Goal: Task Accomplishment & Management: Complete application form

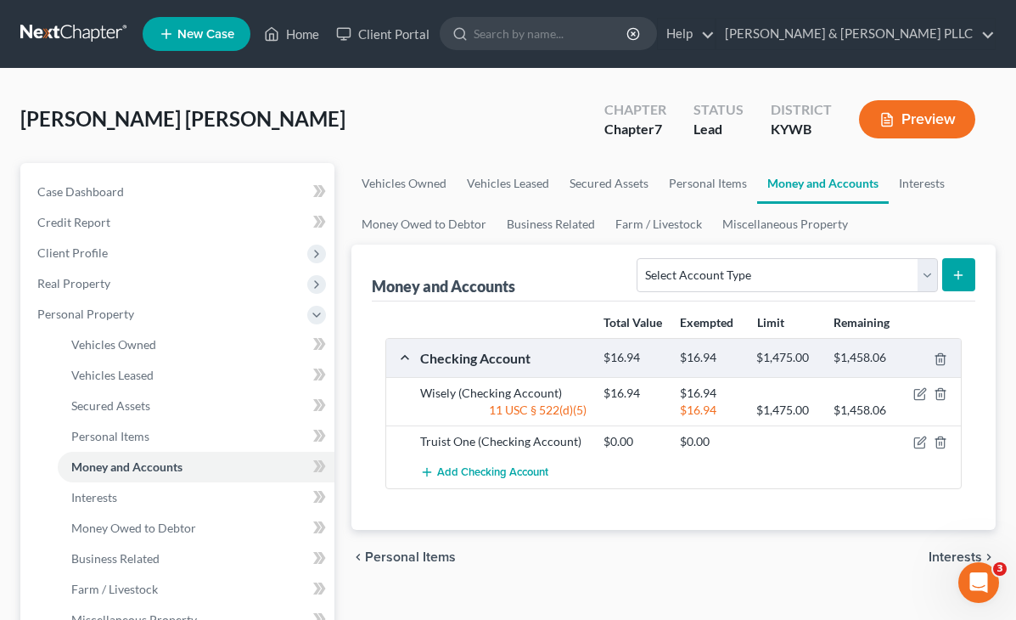
click at [82, 280] on span "Real Property" at bounding box center [73, 283] width 73 height 14
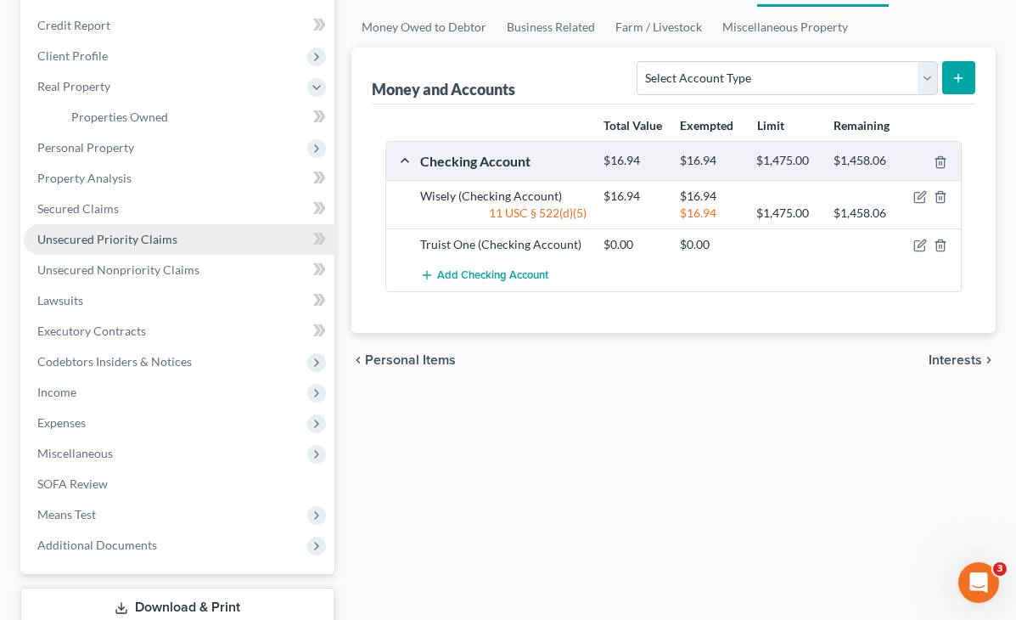
scroll to position [255, 0]
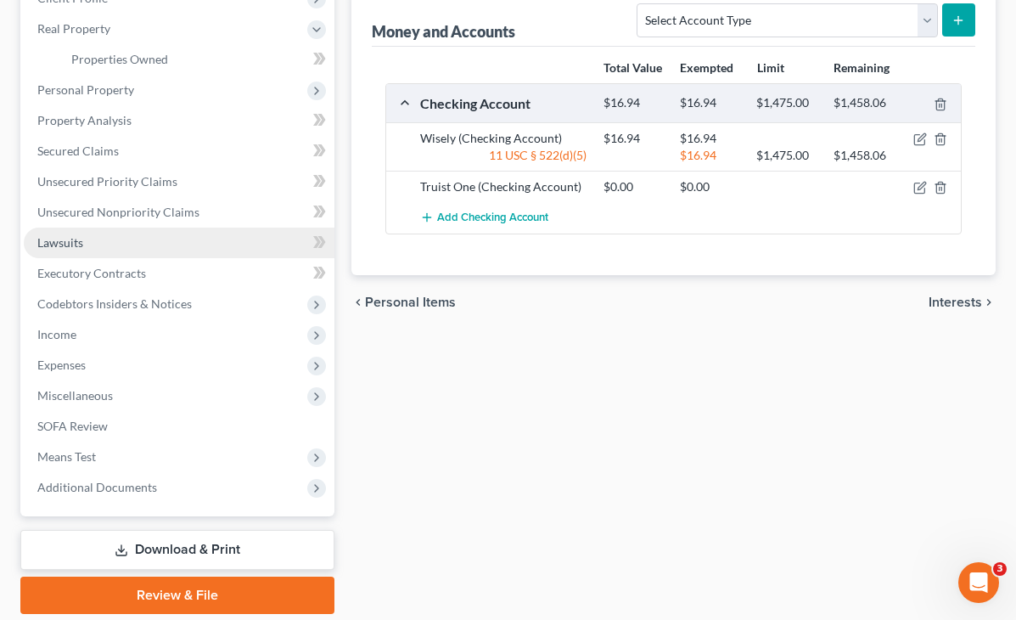
click at [69, 245] on span "Lawsuits" at bounding box center [60, 242] width 46 height 14
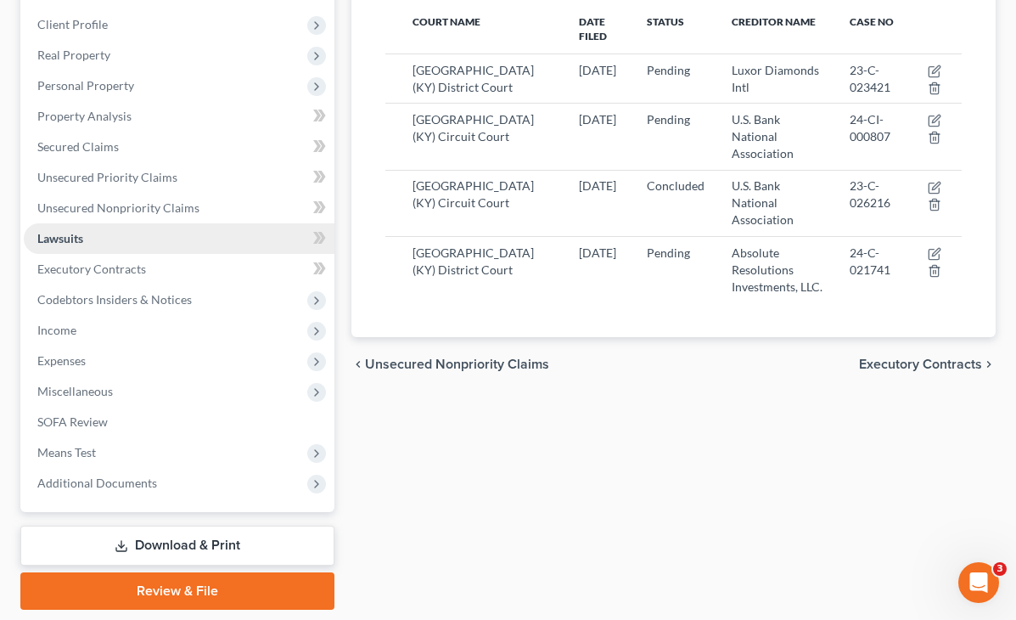
scroll to position [255, 0]
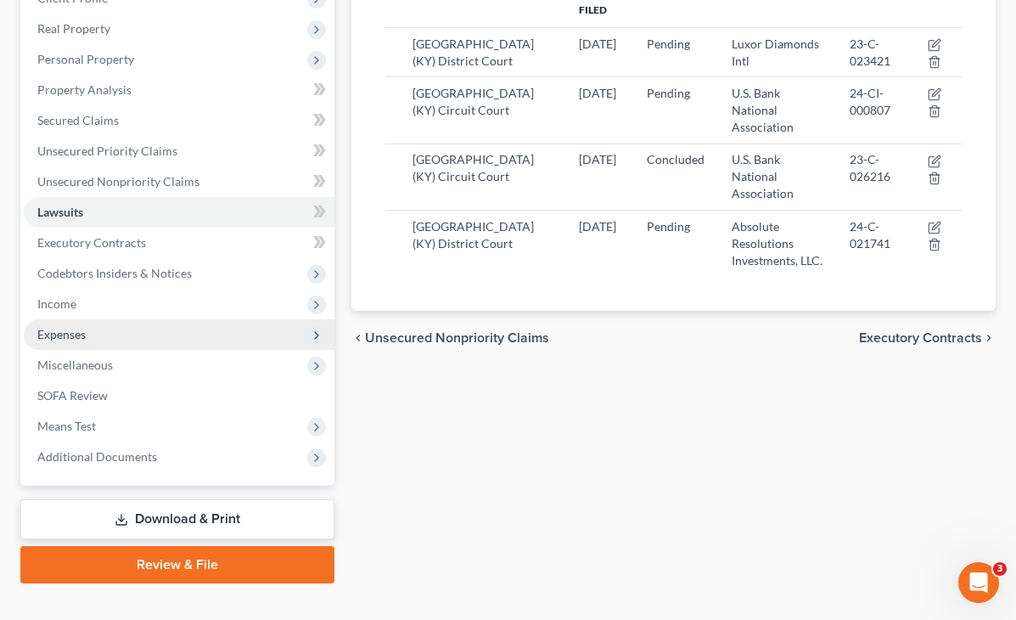
click at [82, 340] on span "Expenses" at bounding box center [61, 334] width 48 height 14
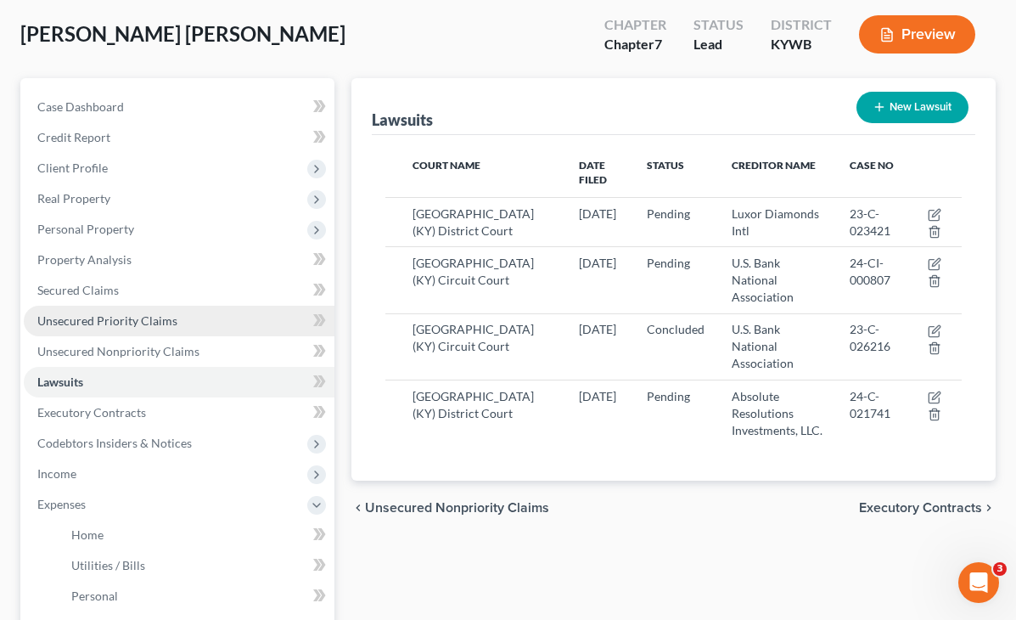
click at [113, 310] on link "Unsecured Priority Claims" at bounding box center [179, 321] width 311 height 31
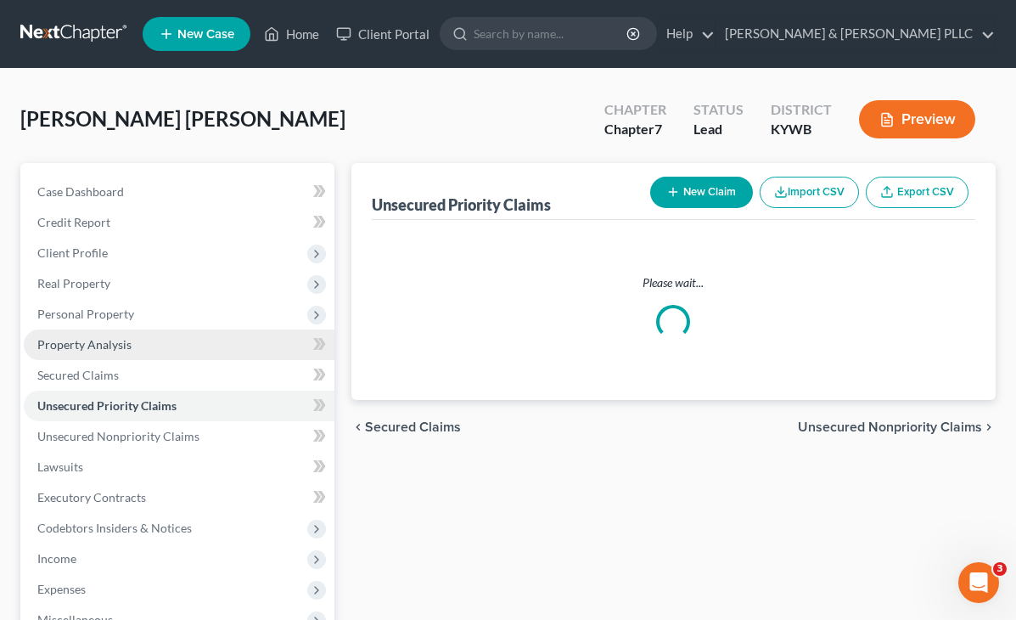
click at [117, 351] on link "Property Analysis" at bounding box center [179, 344] width 311 height 31
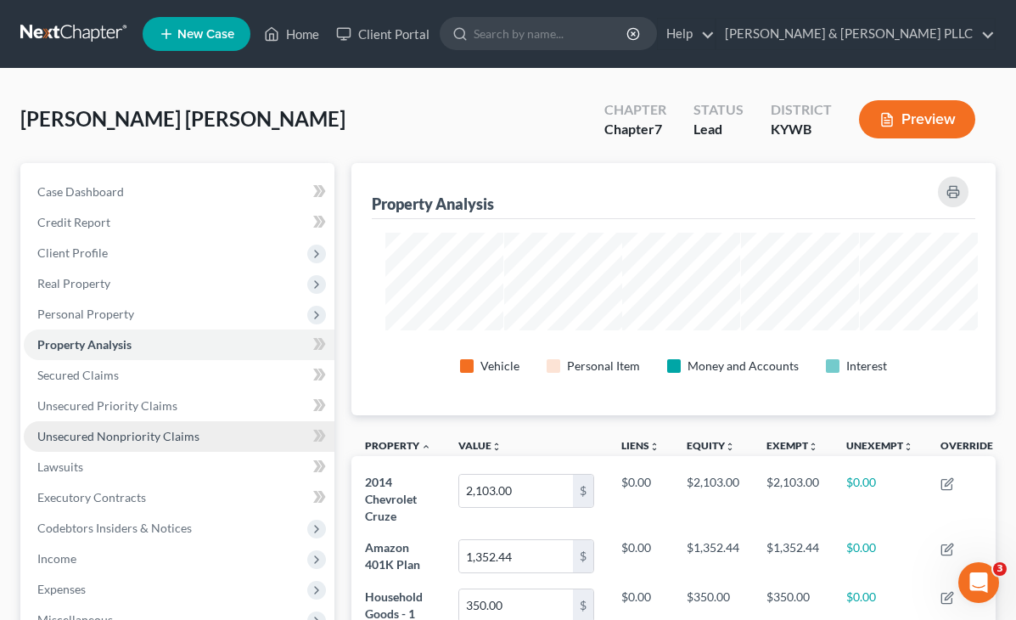
click at [132, 430] on span "Unsecured Nonpriority Claims" at bounding box center [118, 436] width 162 height 14
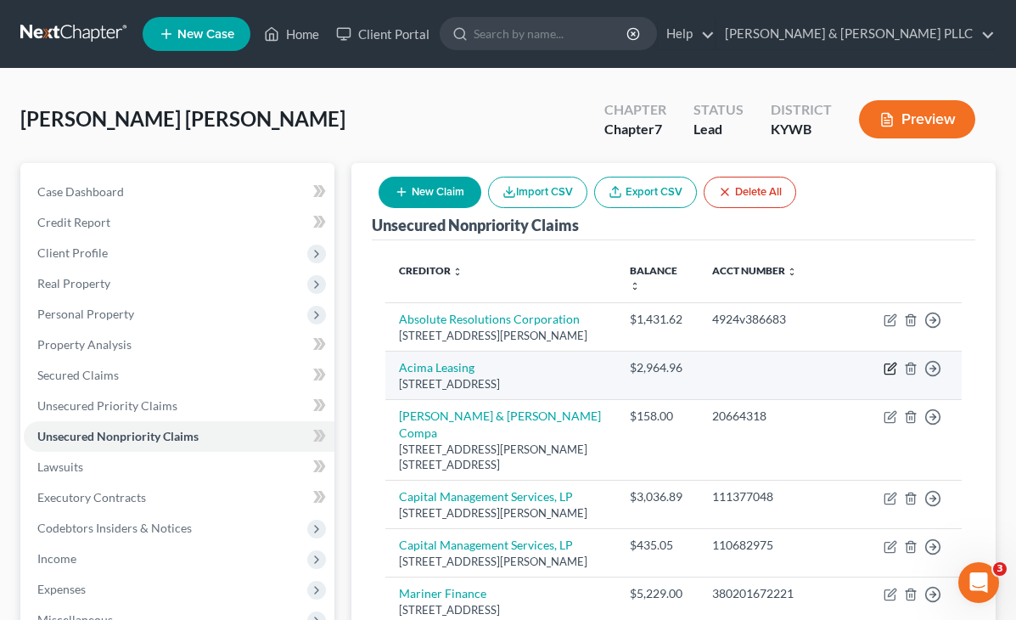
click at [890, 364] on icon "button" at bounding box center [890, 369] width 10 height 10
select select "46"
select select "10"
select select "0"
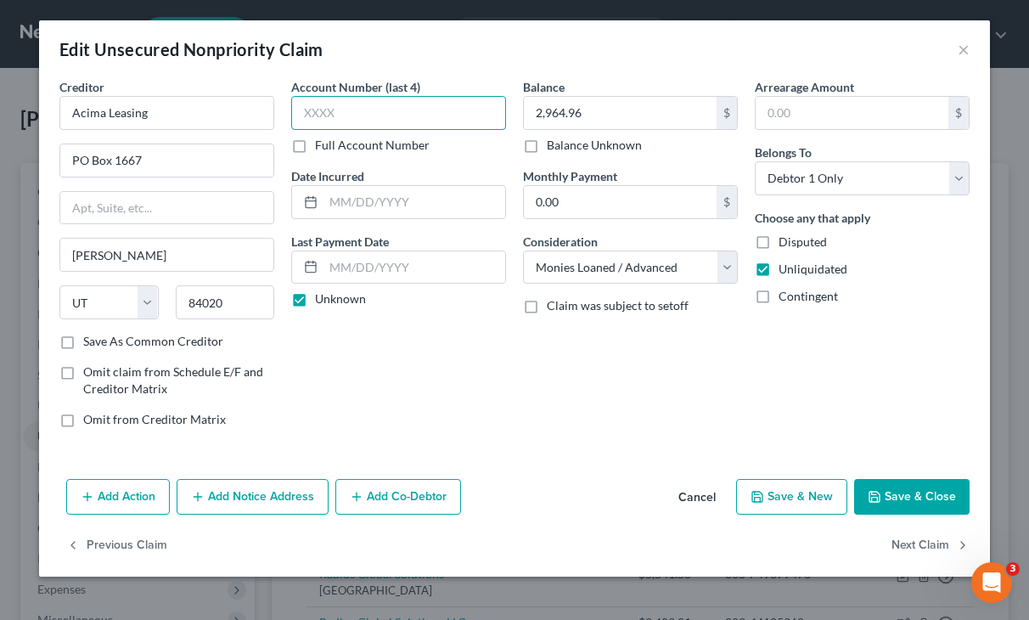
click at [351, 108] on input "text" at bounding box center [398, 113] width 215 height 34
type input "5091"
click at [926, 508] on button "Save & Close" at bounding box center [911, 497] width 115 height 36
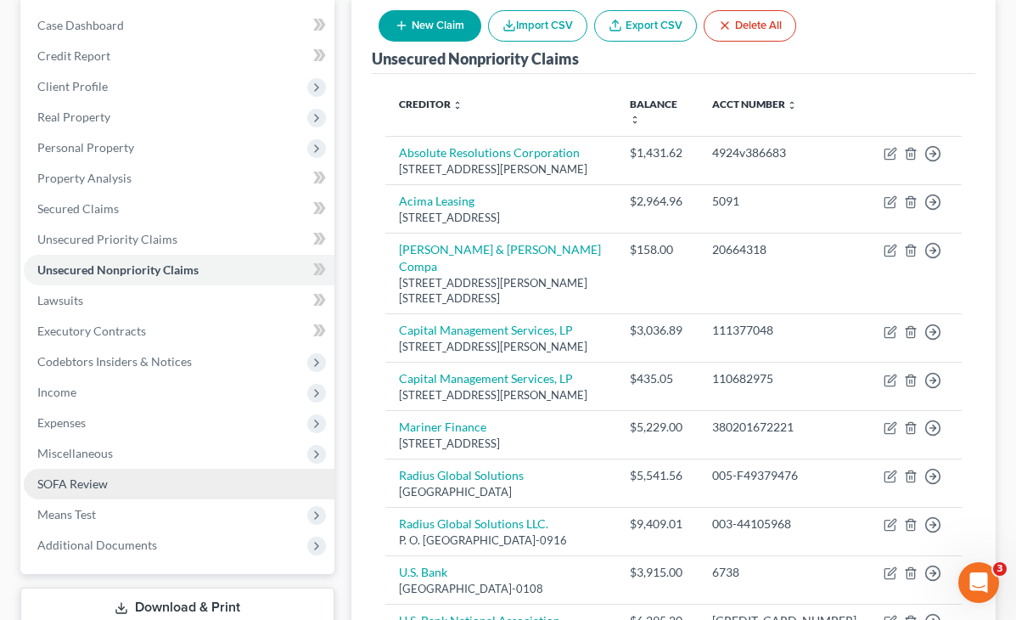
scroll to position [170, 0]
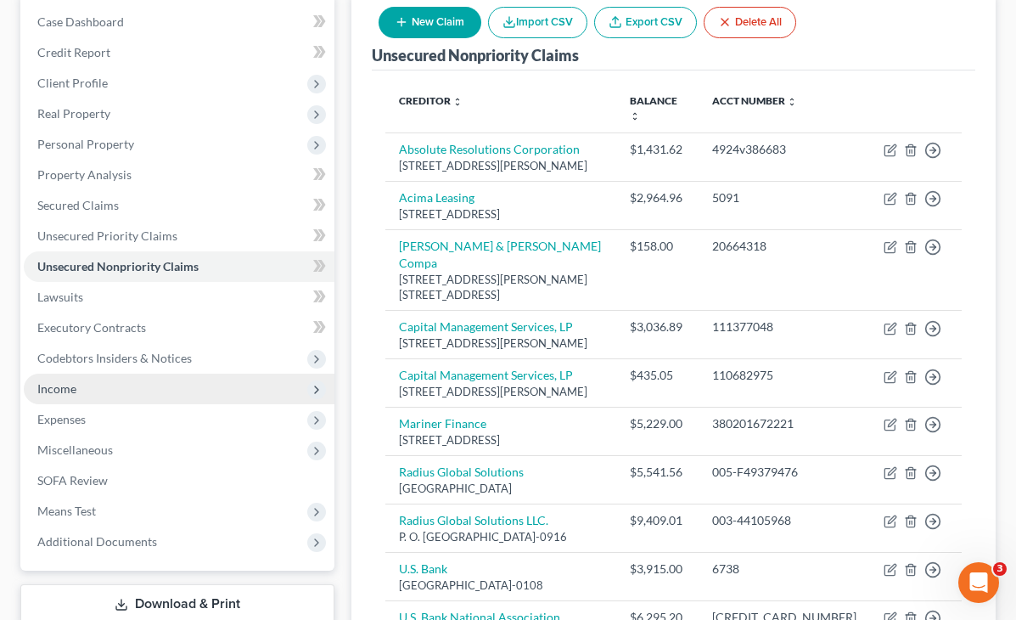
click at [64, 401] on span "Income" at bounding box center [179, 389] width 311 height 31
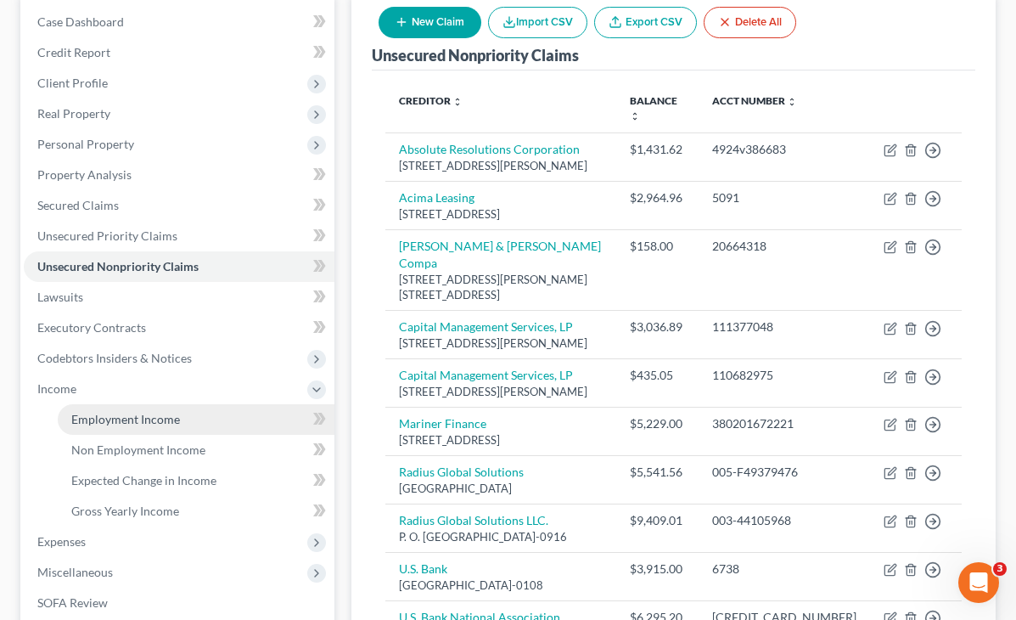
click at [131, 413] on span "Employment Income" at bounding box center [125, 419] width 109 height 14
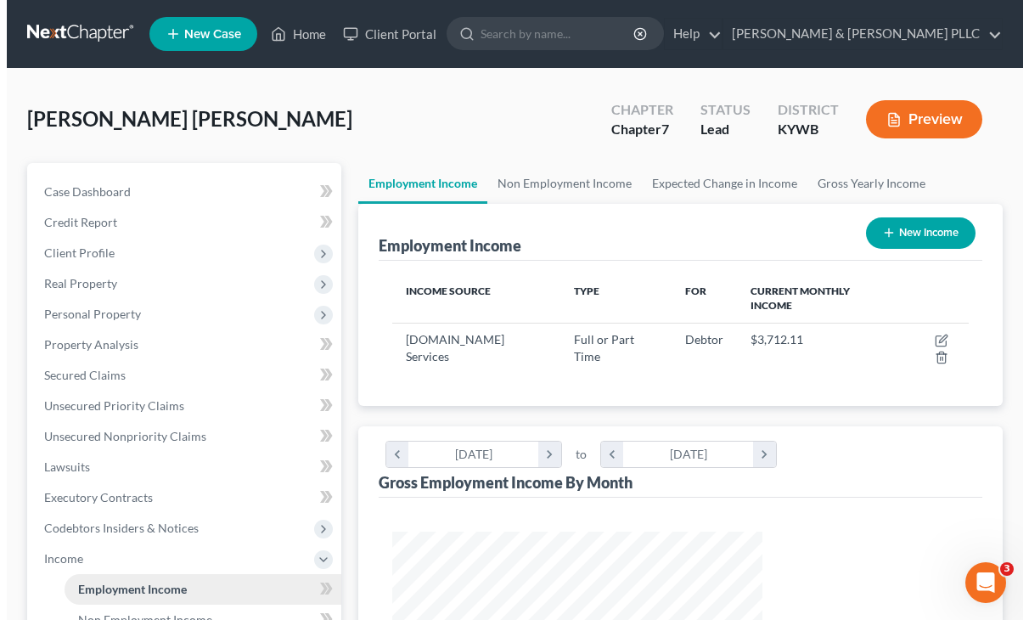
scroll to position [305, 405]
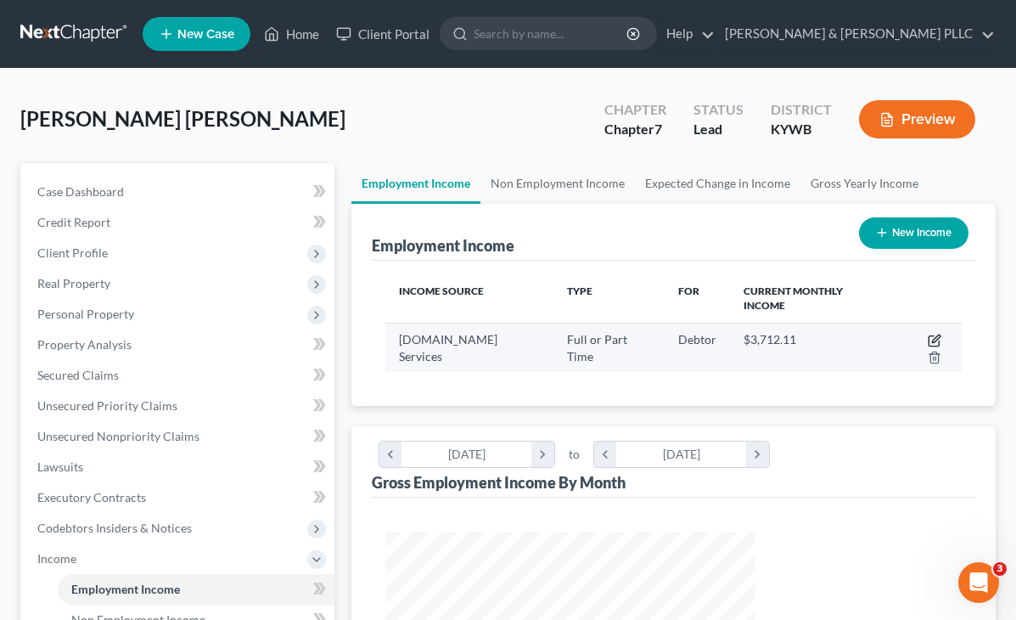
click at [928, 334] on icon "button" at bounding box center [935, 341] width 14 height 14
select select "0"
select select "50"
select select "3"
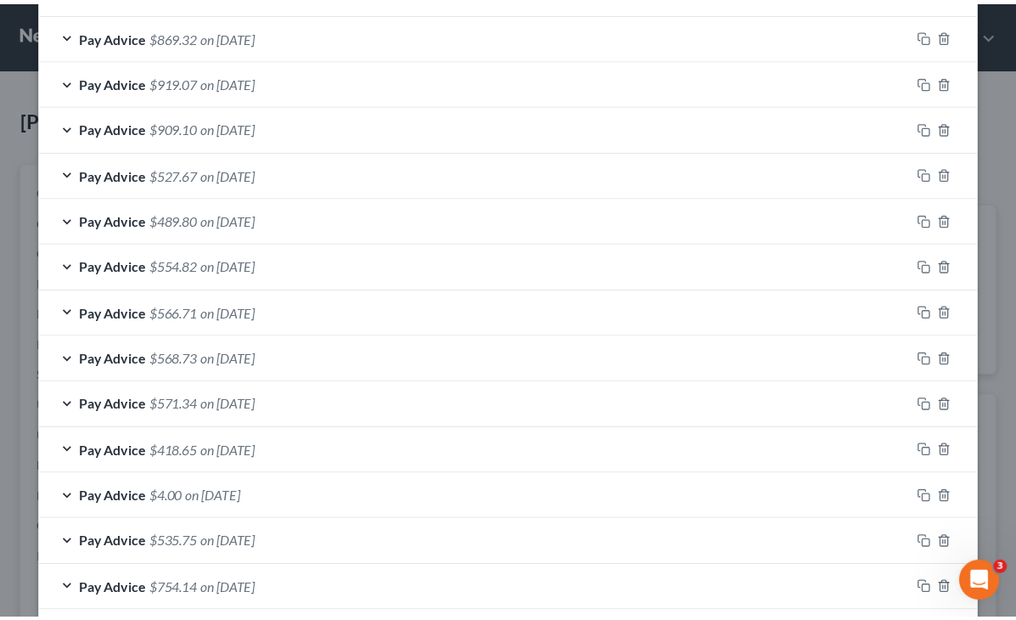
scroll to position [2630, 0]
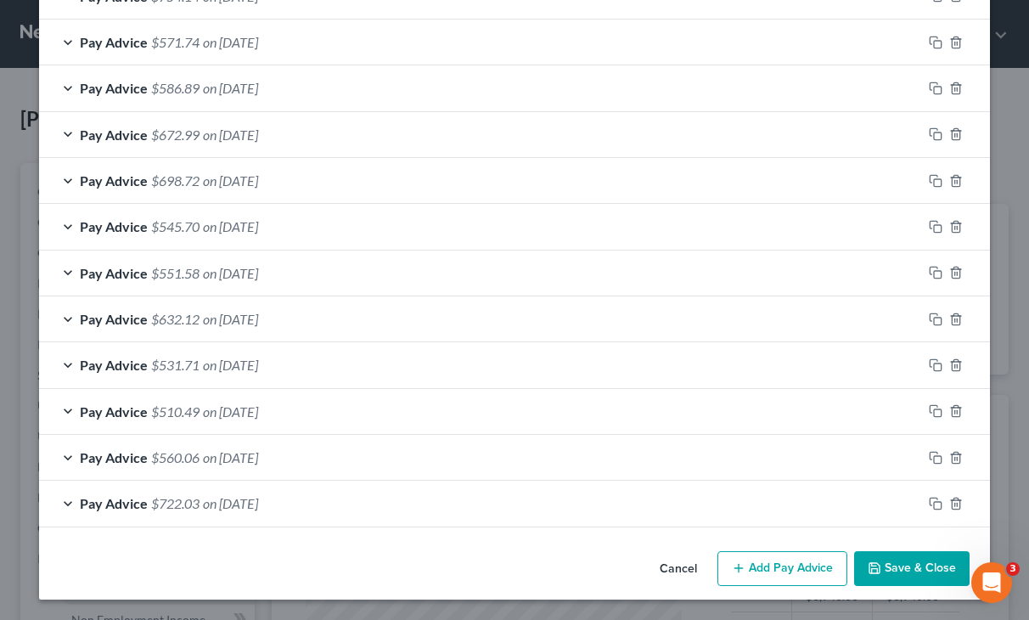
click at [886, 570] on button "Save & Close" at bounding box center [911, 569] width 115 height 36
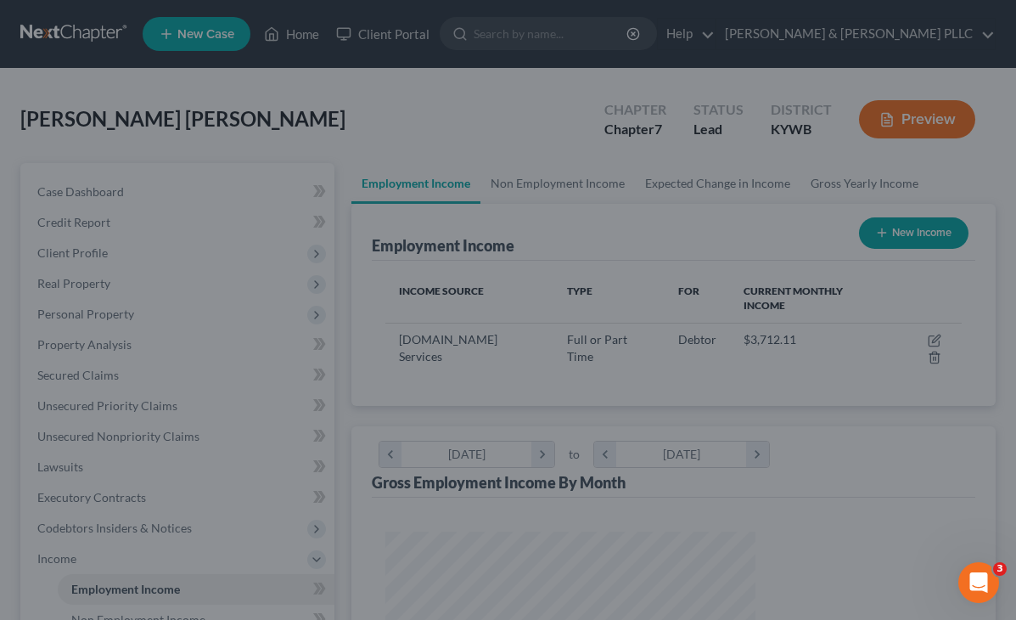
scroll to position [848684, 848584]
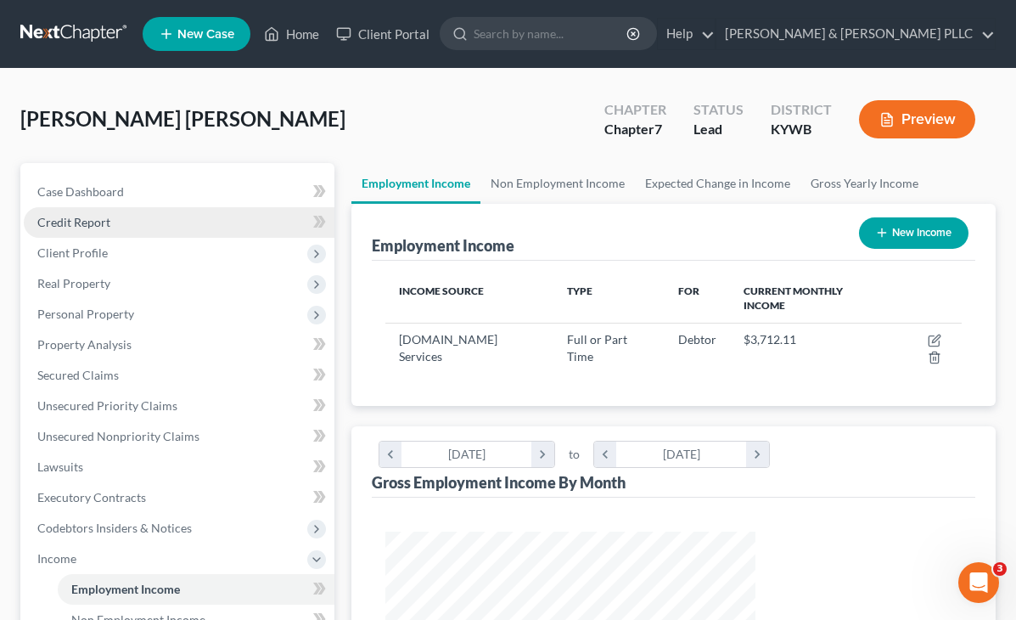
click at [62, 225] on span "Credit Report" at bounding box center [73, 222] width 73 height 14
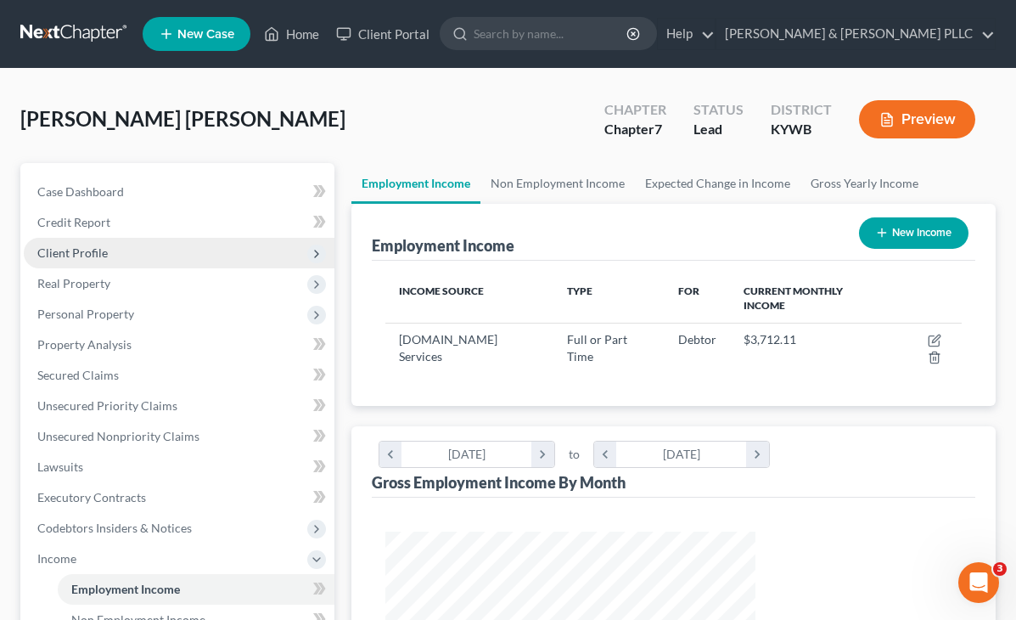
click at [82, 256] on span "Client Profile" at bounding box center [72, 252] width 70 height 14
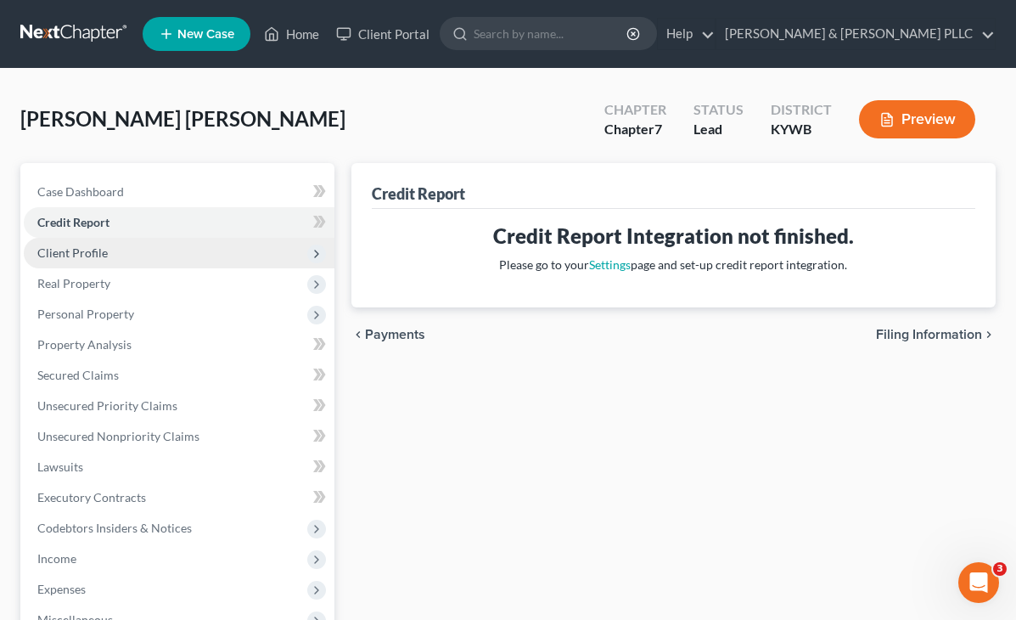
click at [91, 252] on span "Client Profile" at bounding box center [72, 252] width 70 height 14
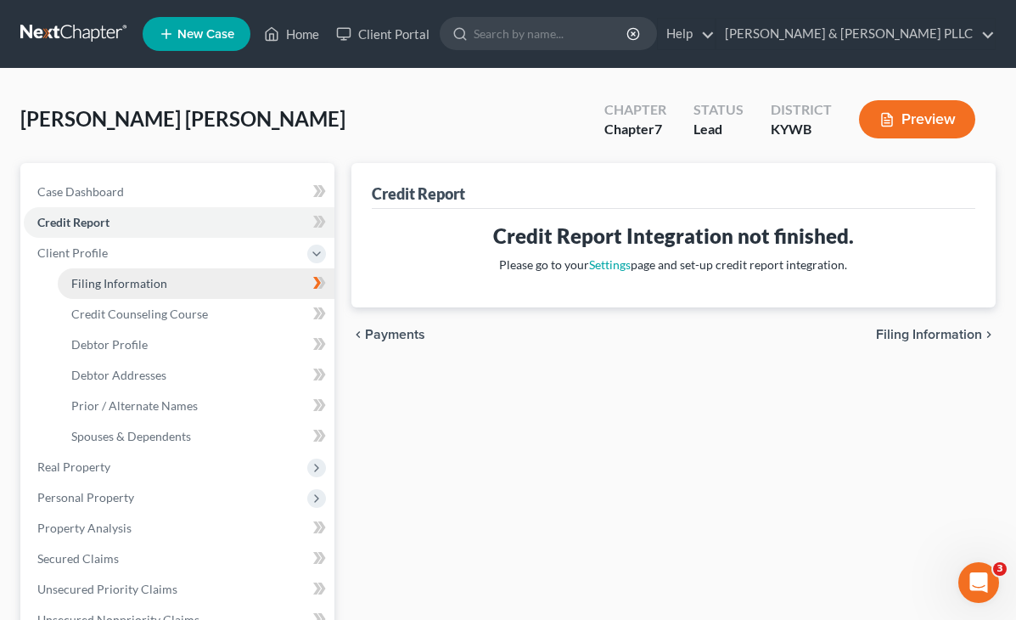
click at [110, 285] on span "Filing Information" at bounding box center [119, 283] width 96 height 14
select select "1"
select select "0"
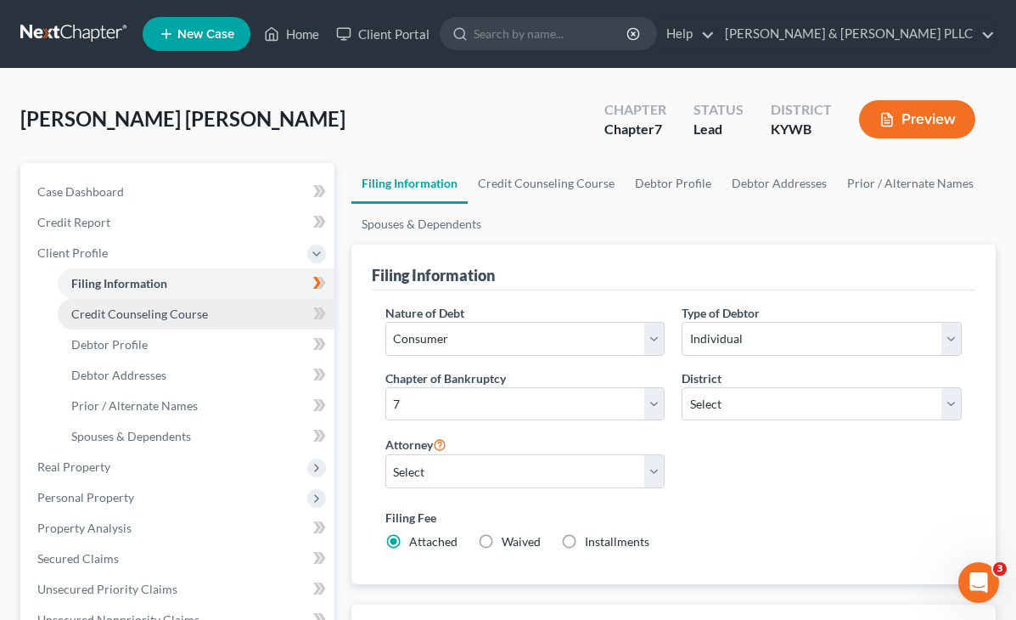
click at [127, 315] on span "Credit Counseling Course" at bounding box center [139, 313] width 137 height 14
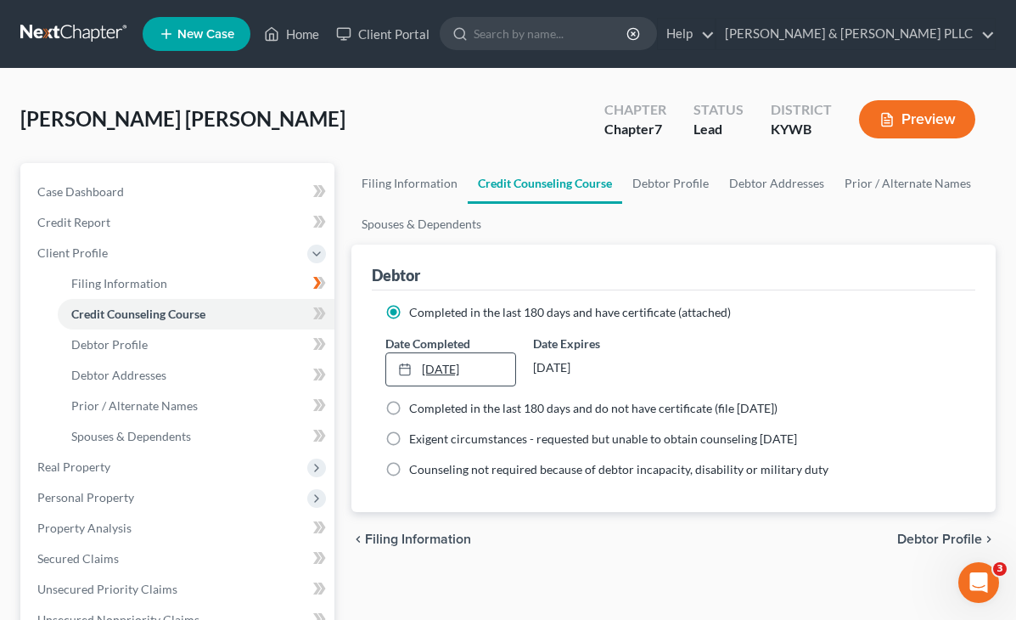
click at [386, 371] on link "[DATE]" at bounding box center [451, 369] width 130 height 32
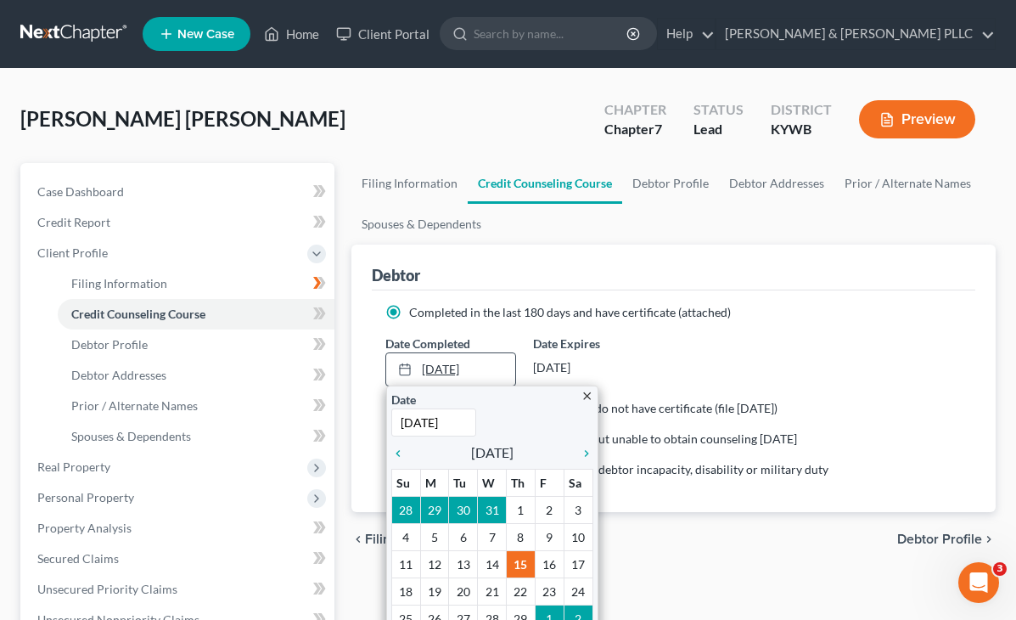
click at [386, 360] on link "[DATE]" at bounding box center [451, 369] width 130 height 32
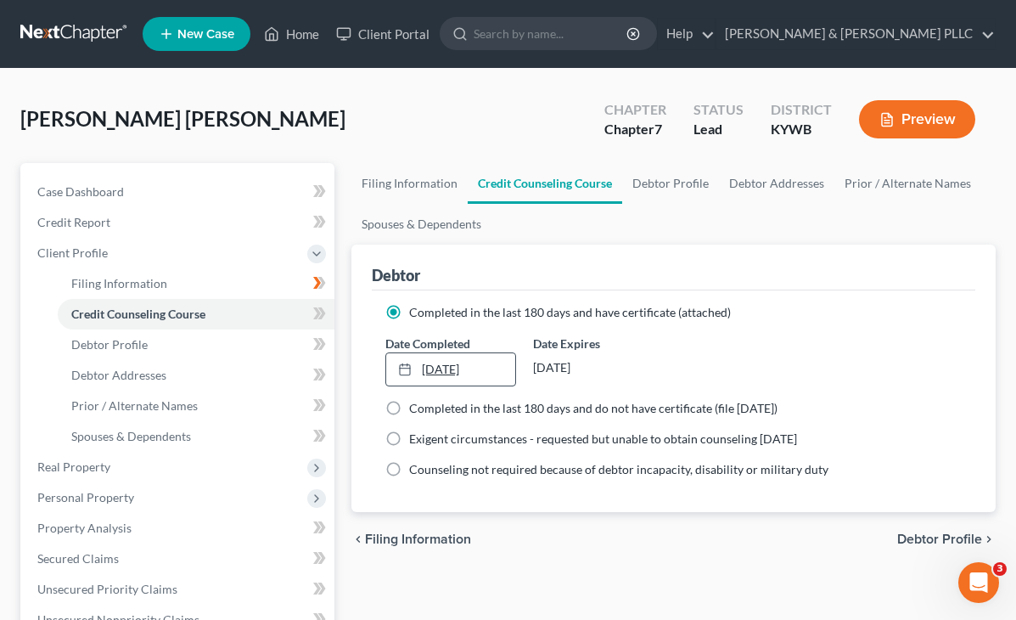
click at [386, 360] on link "[DATE]" at bounding box center [451, 369] width 130 height 32
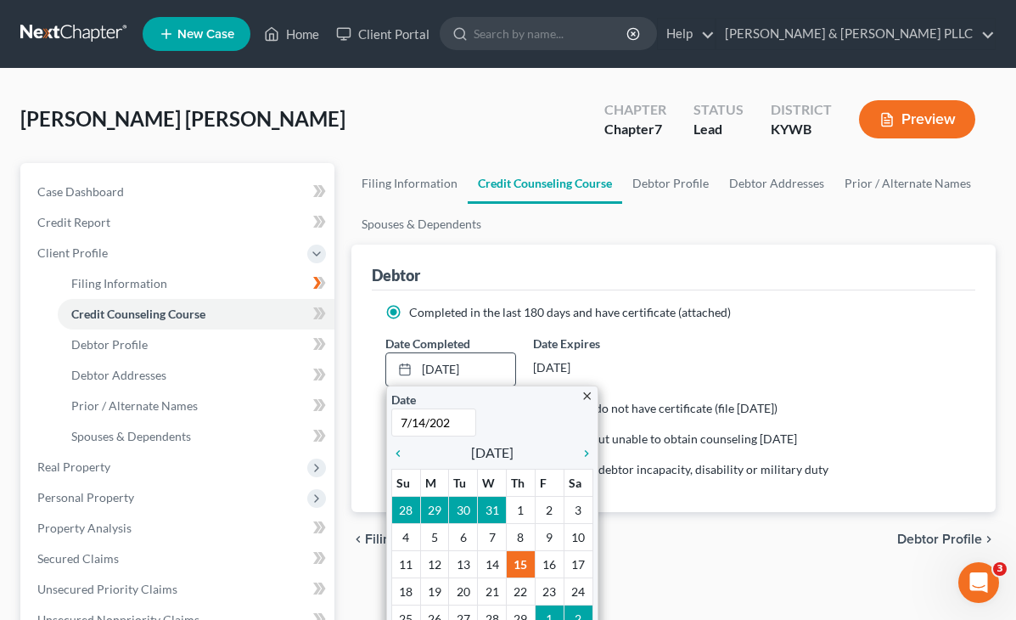
type input "[DATE]"
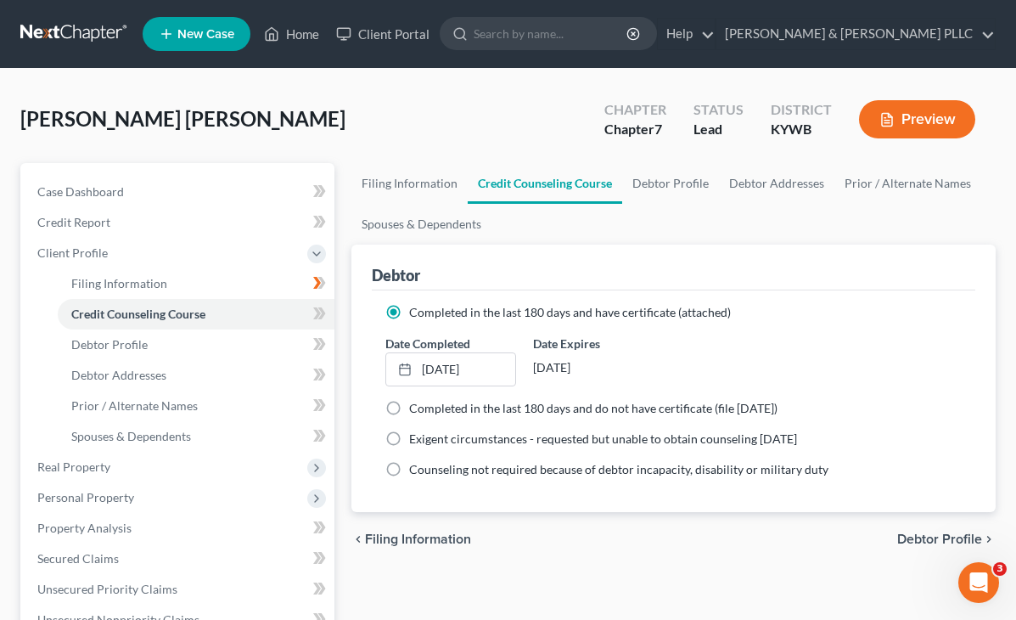
click at [533, 367] on div "[DATE]" at bounding box center [599, 367] width 132 height 31
click at [351, 180] on link "Filing Information" at bounding box center [409, 183] width 116 height 41
select select "1"
select select "0"
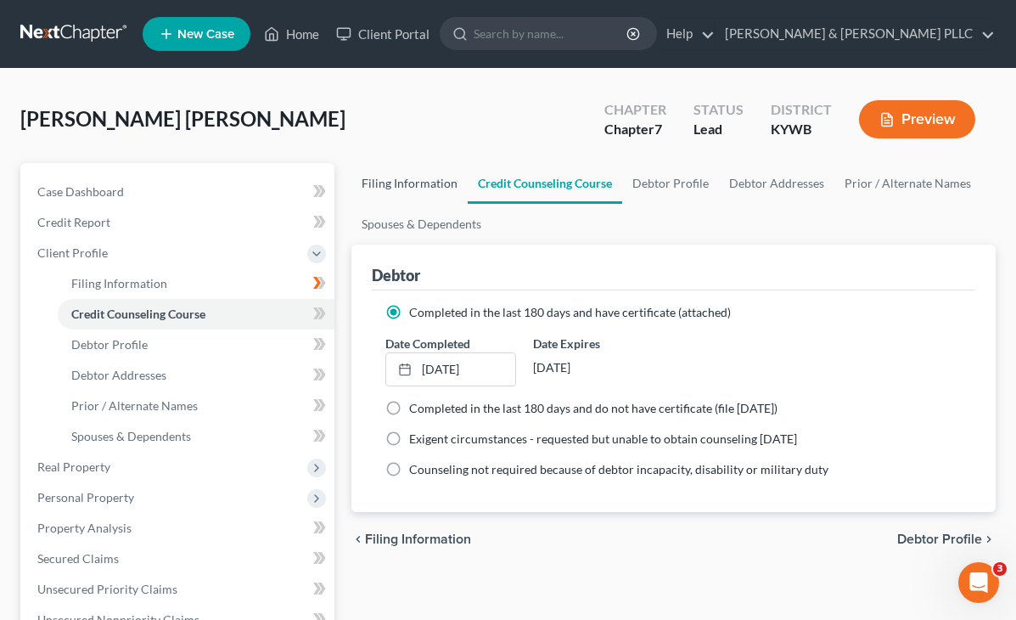
select select "33"
select select "0"
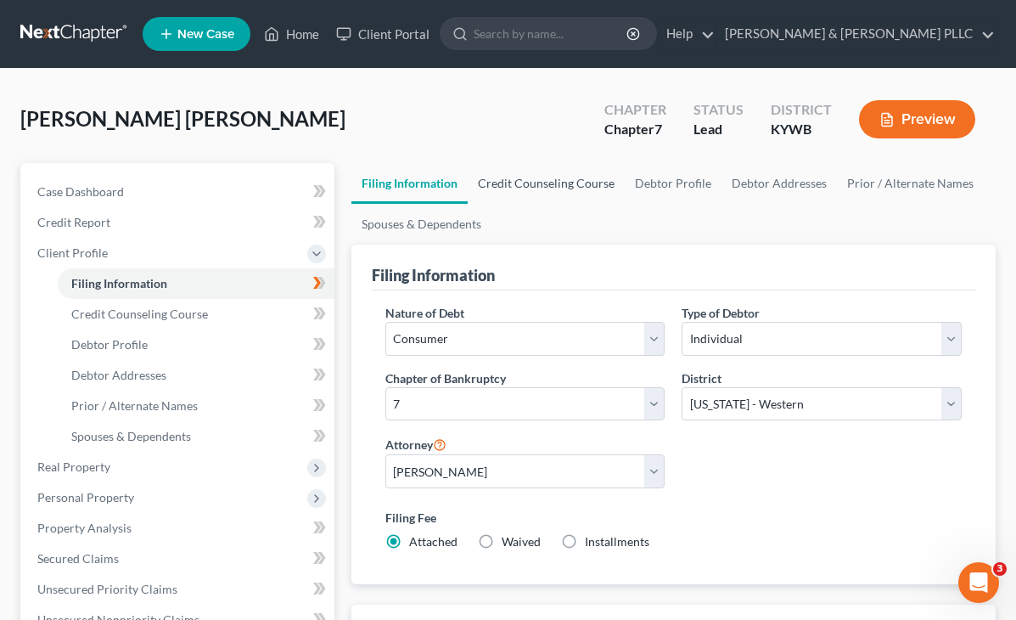
click at [468, 181] on link "Credit Counseling Course" at bounding box center [546, 183] width 157 height 41
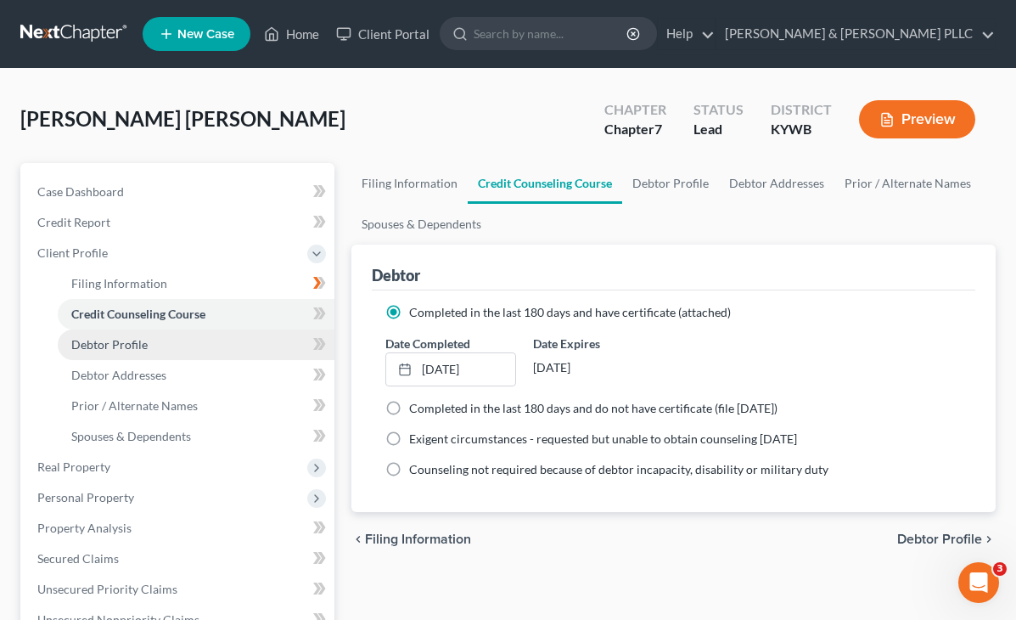
click at [143, 337] on span "Debtor Profile" at bounding box center [109, 344] width 76 height 14
select select "0"
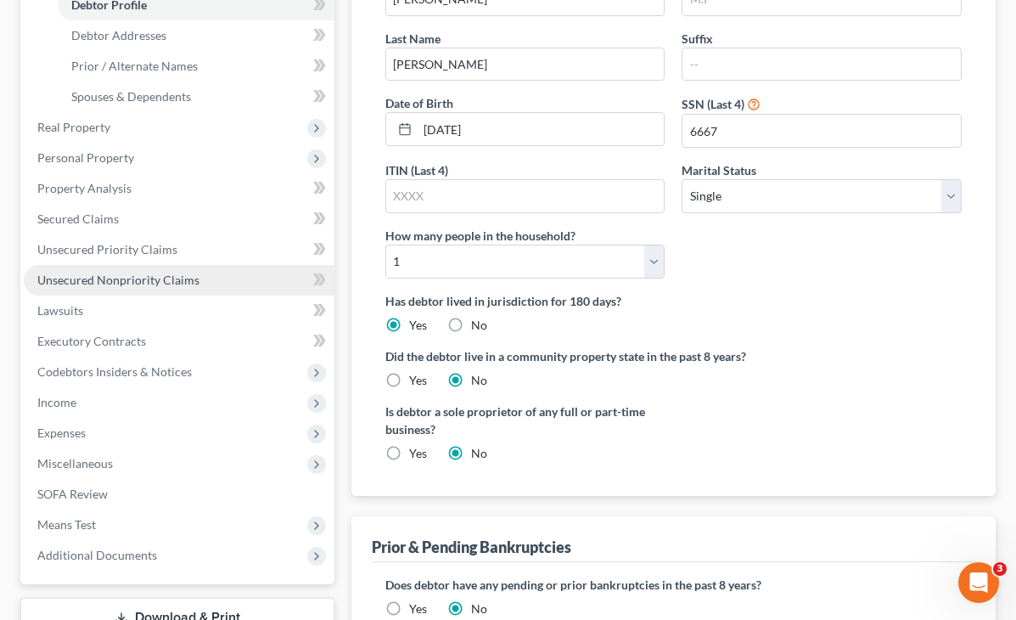
click at [111, 281] on span "Unsecured Nonpriority Claims" at bounding box center [118, 280] width 162 height 14
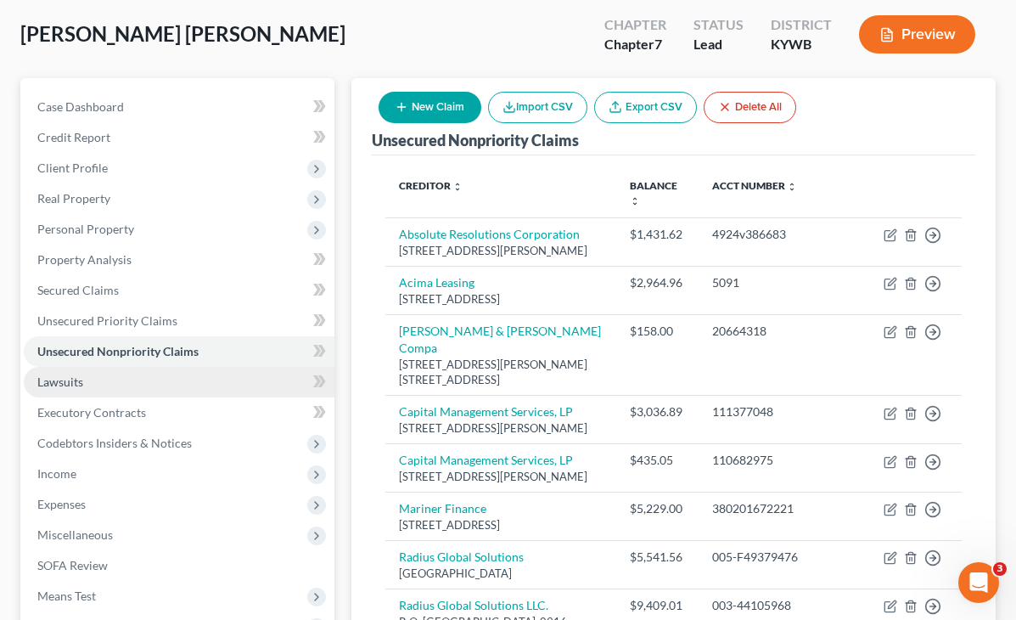
click at [65, 375] on span "Lawsuits" at bounding box center [60, 381] width 46 height 14
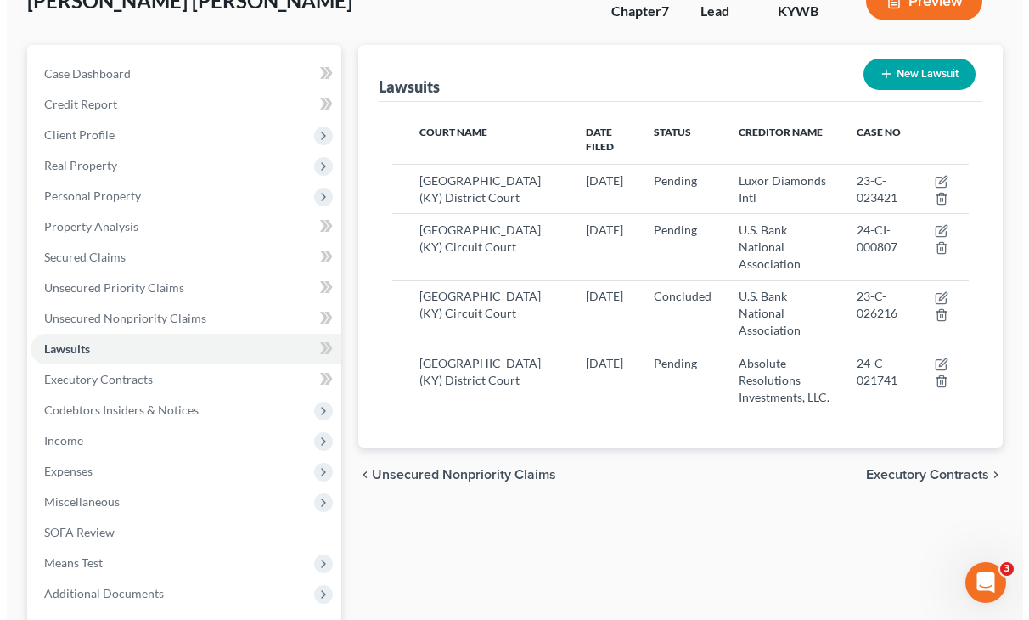
scroll to position [170, 0]
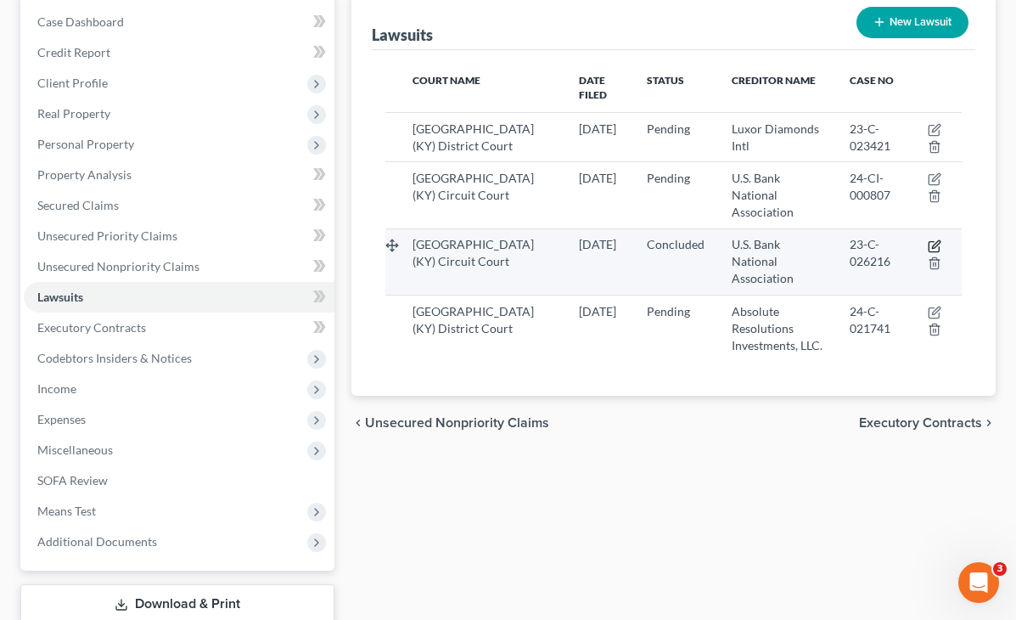
click at [936, 239] on icon "button" at bounding box center [935, 246] width 14 height 14
select select "18"
select select "2"
select select "4"
select select "26"
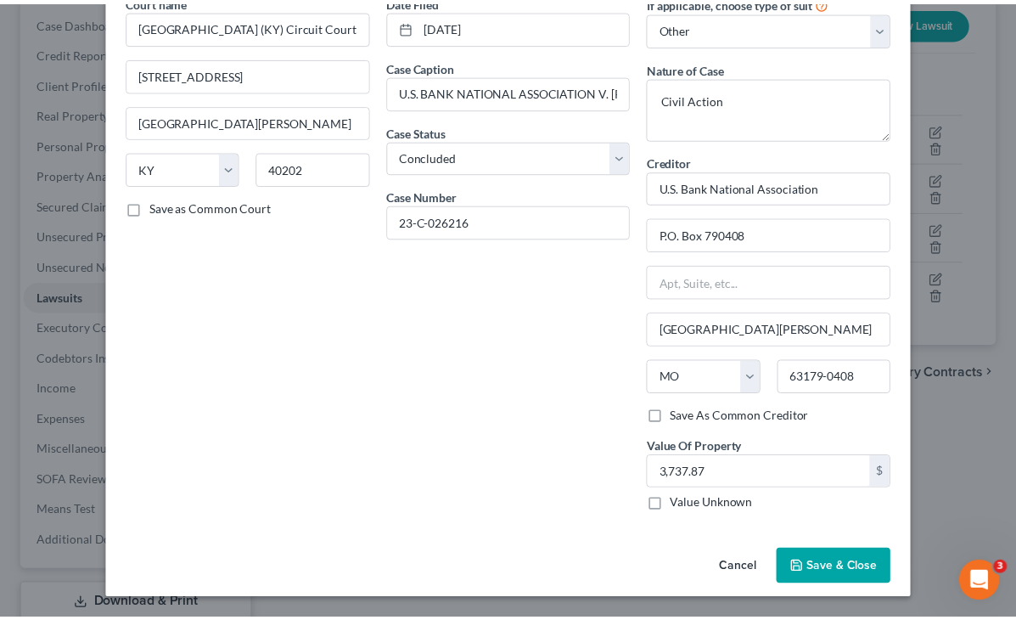
scroll to position [2, 0]
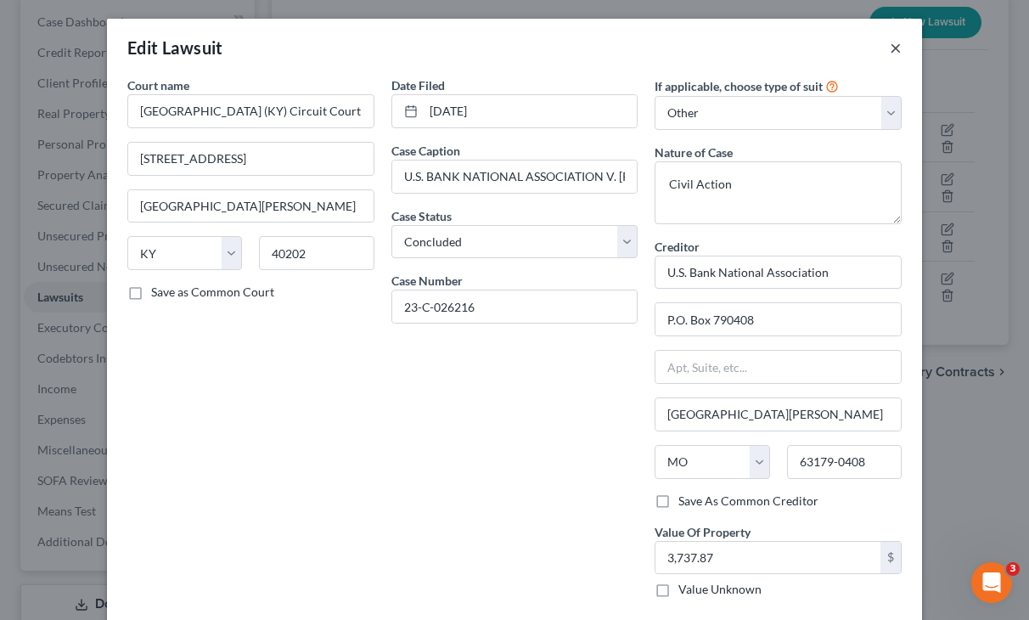
click at [890, 51] on button "×" at bounding box center [896, 47] width 12 height 20
